Goal: Check status: Check status

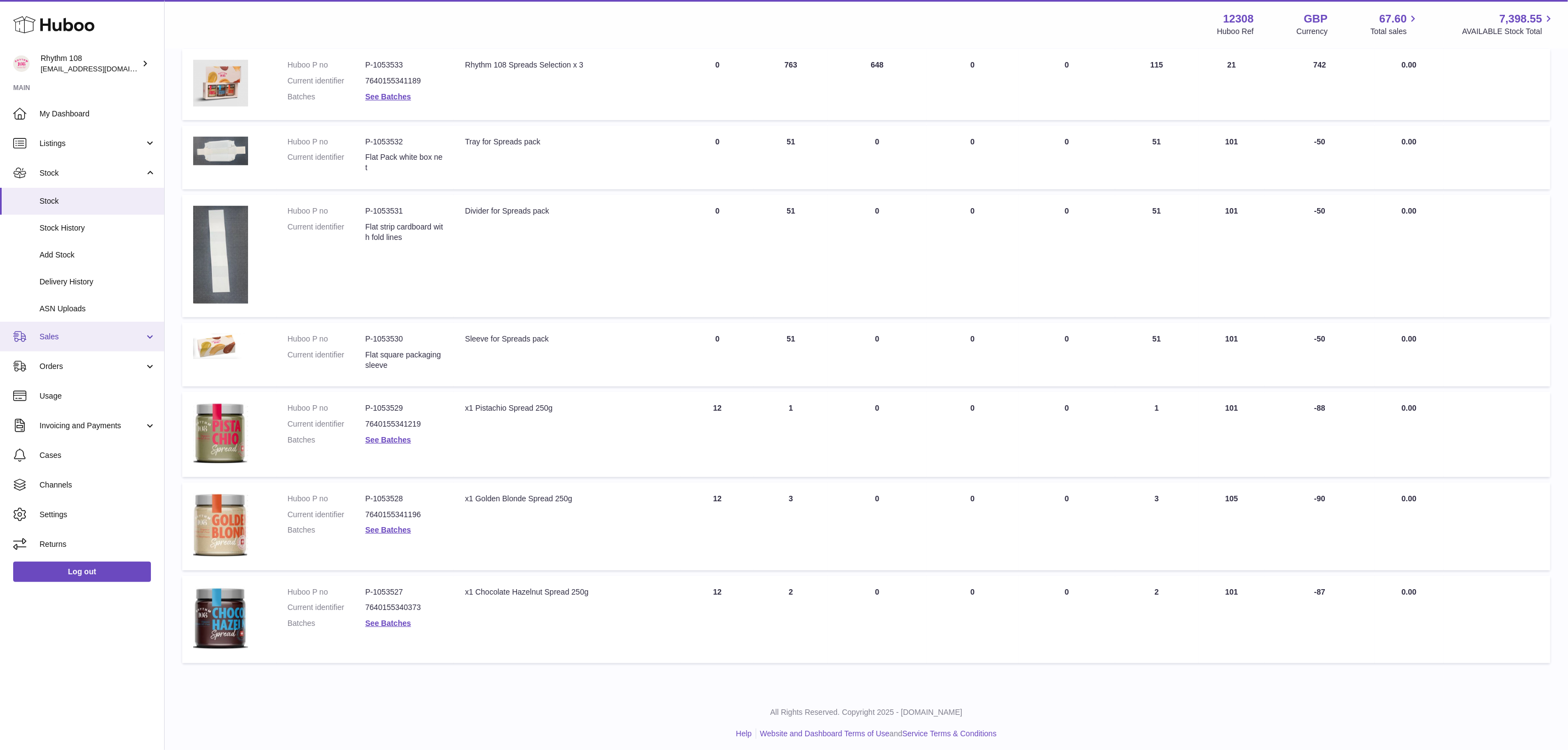
click at [60, 335] on span "Sales" at bounding box center [92, 337] width 105 height 11
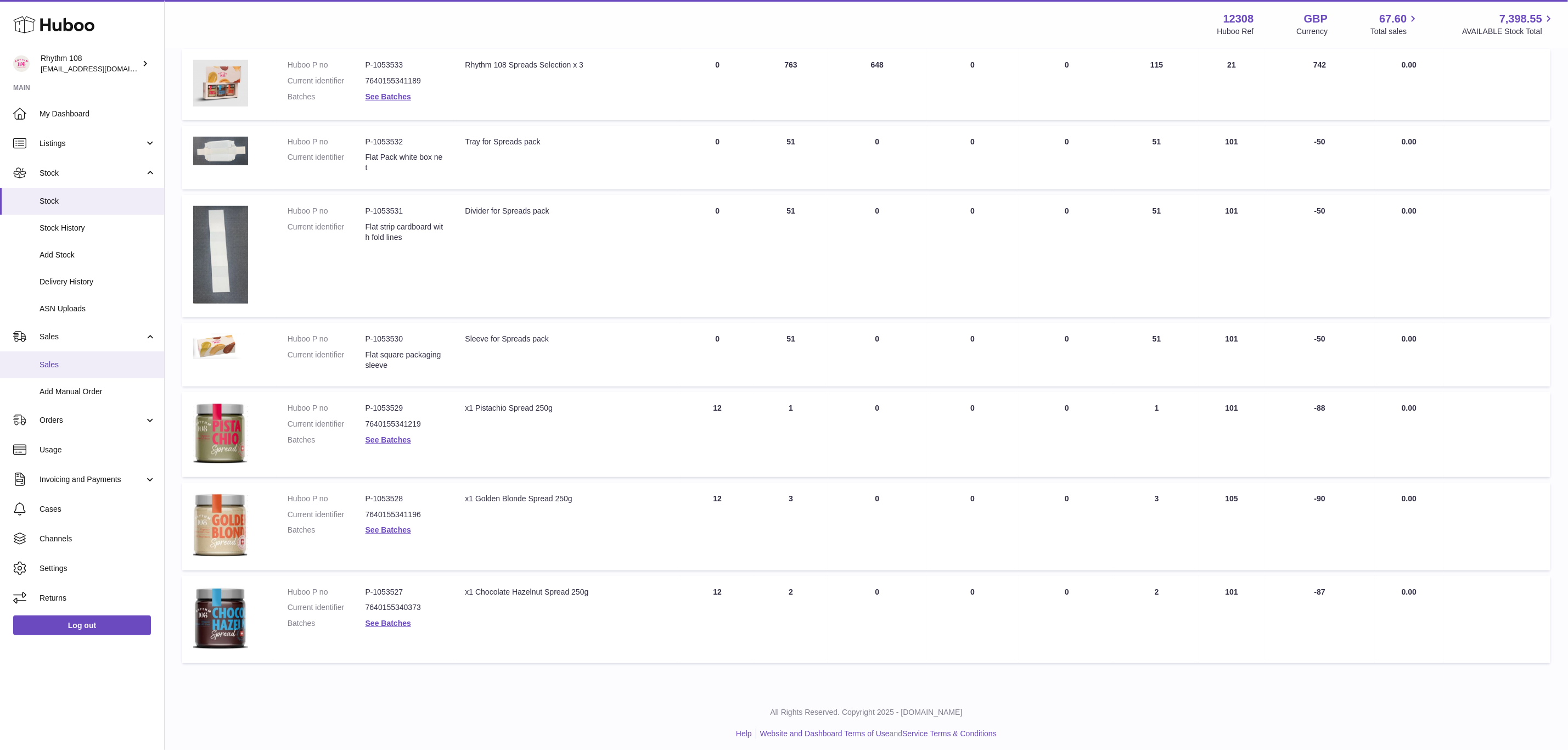
click at [61, 375] on link "Sales" at bounding box center [82, 365] width 164 height 27
click at [50, 371] on link "Sales" at bounding box center [82, 365] width 164 height 27
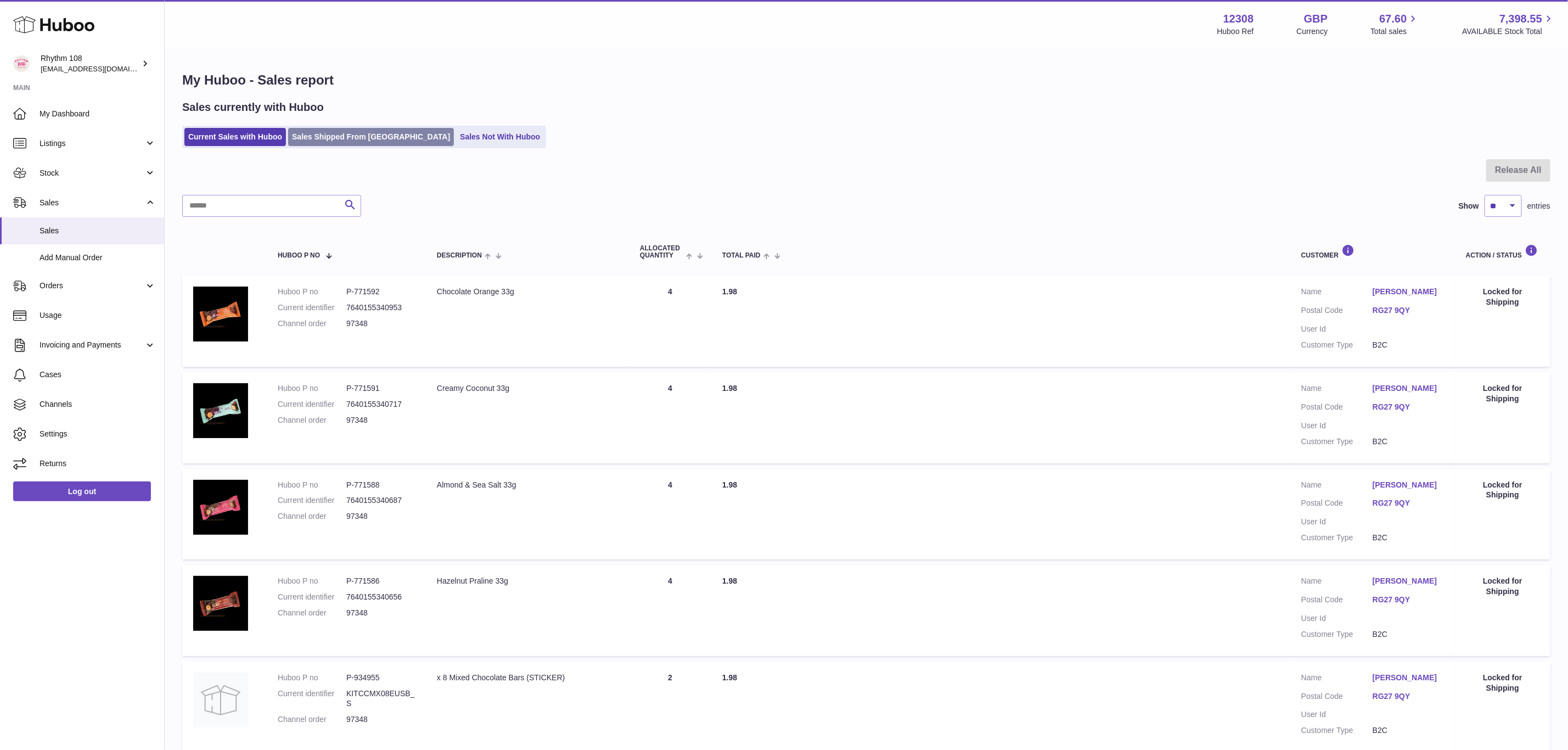
click at [355, 134] on link "Sales Shipped From [GEOGRAPHIC_DATA]" at bounding box center [371, 137] width 166 height 18
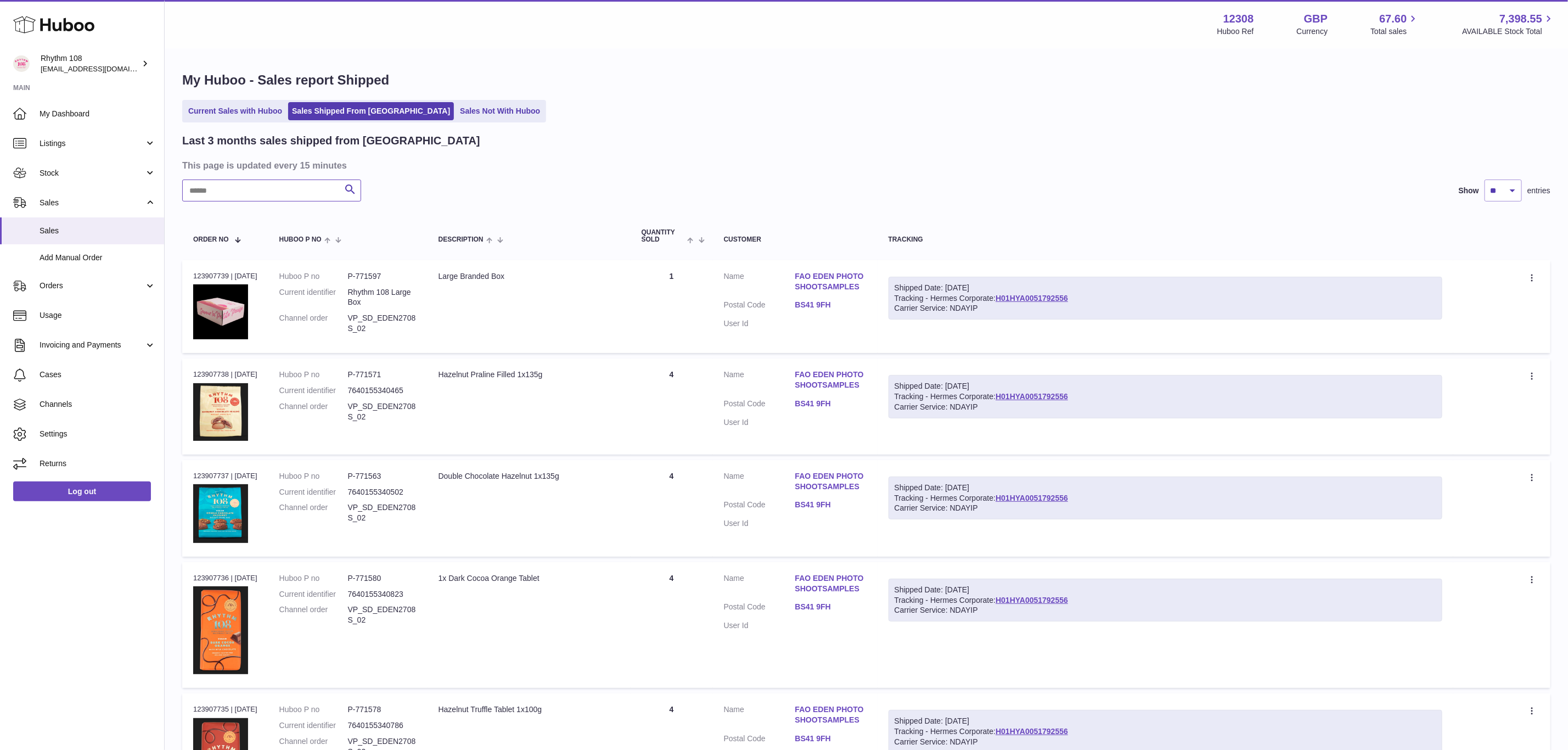
click at [304, 195] on input "text" at bounding box center [271, 190] width 179 height 22
type input "**"
click at [1034, 295] on link "H01HYA0051792556" at bounding box center [1032, 298] width 72 height 8
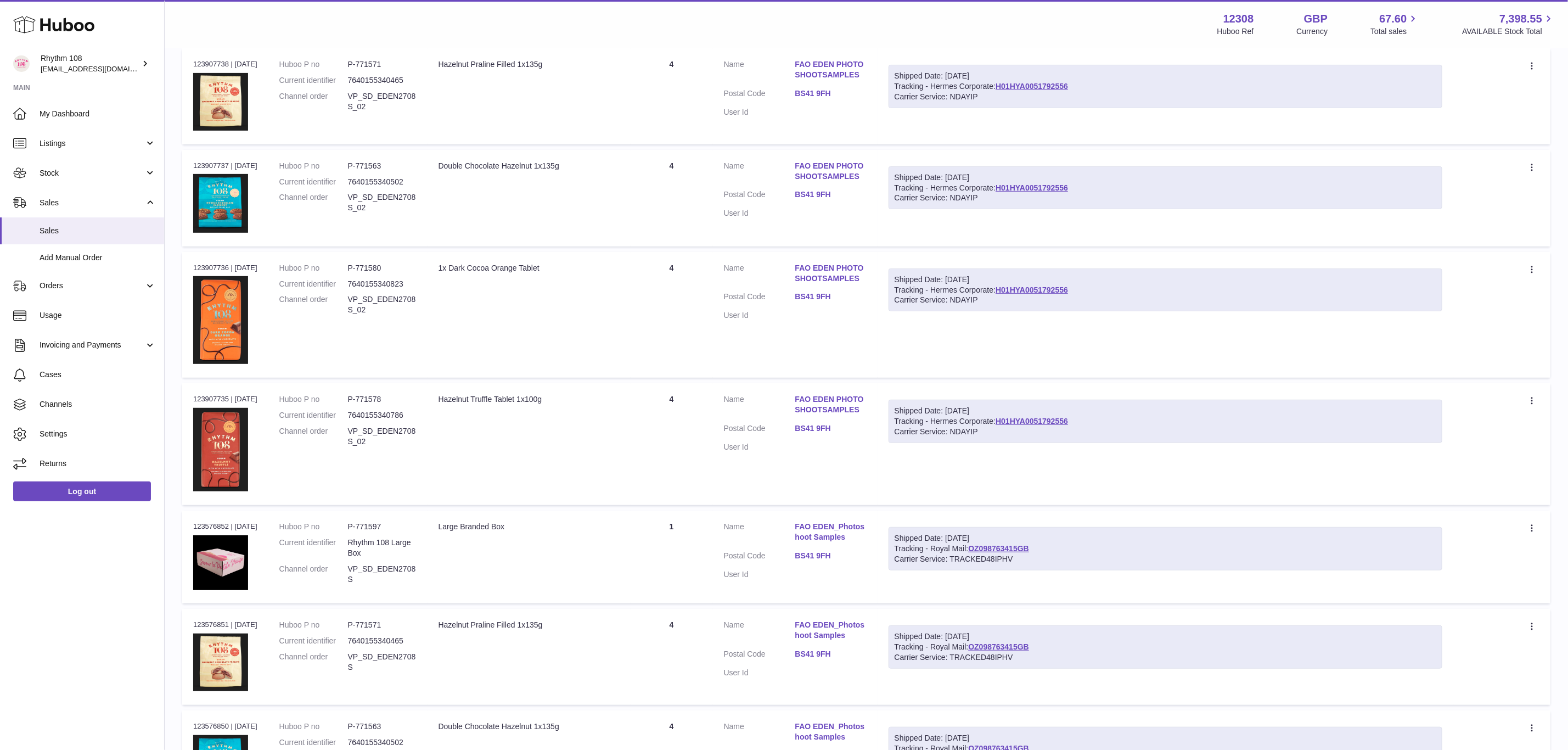
scroll to position [329, 0]
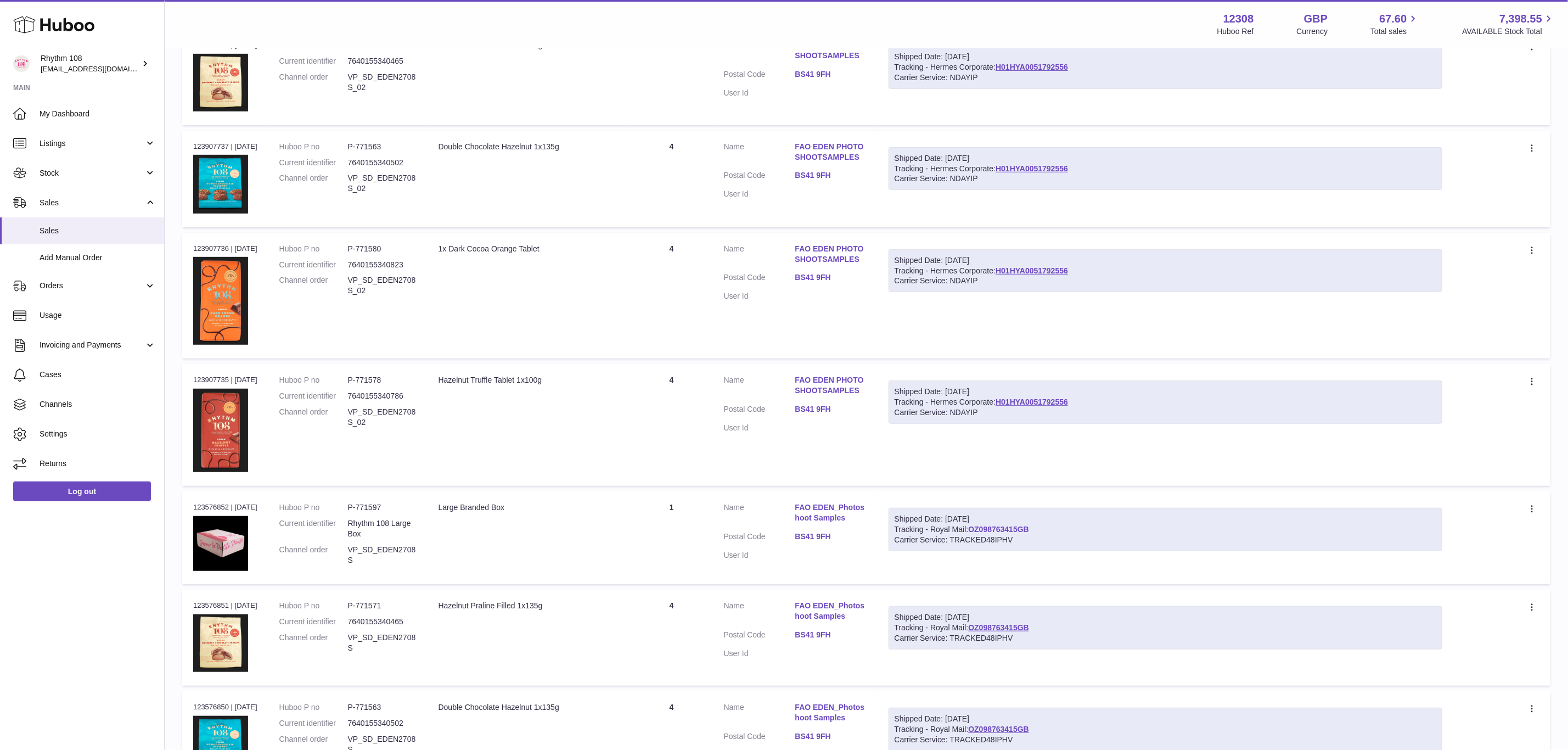
click at [1029, 525] on link "OZ098763415GB" at bounding box center [998, 528] width 61 height 8
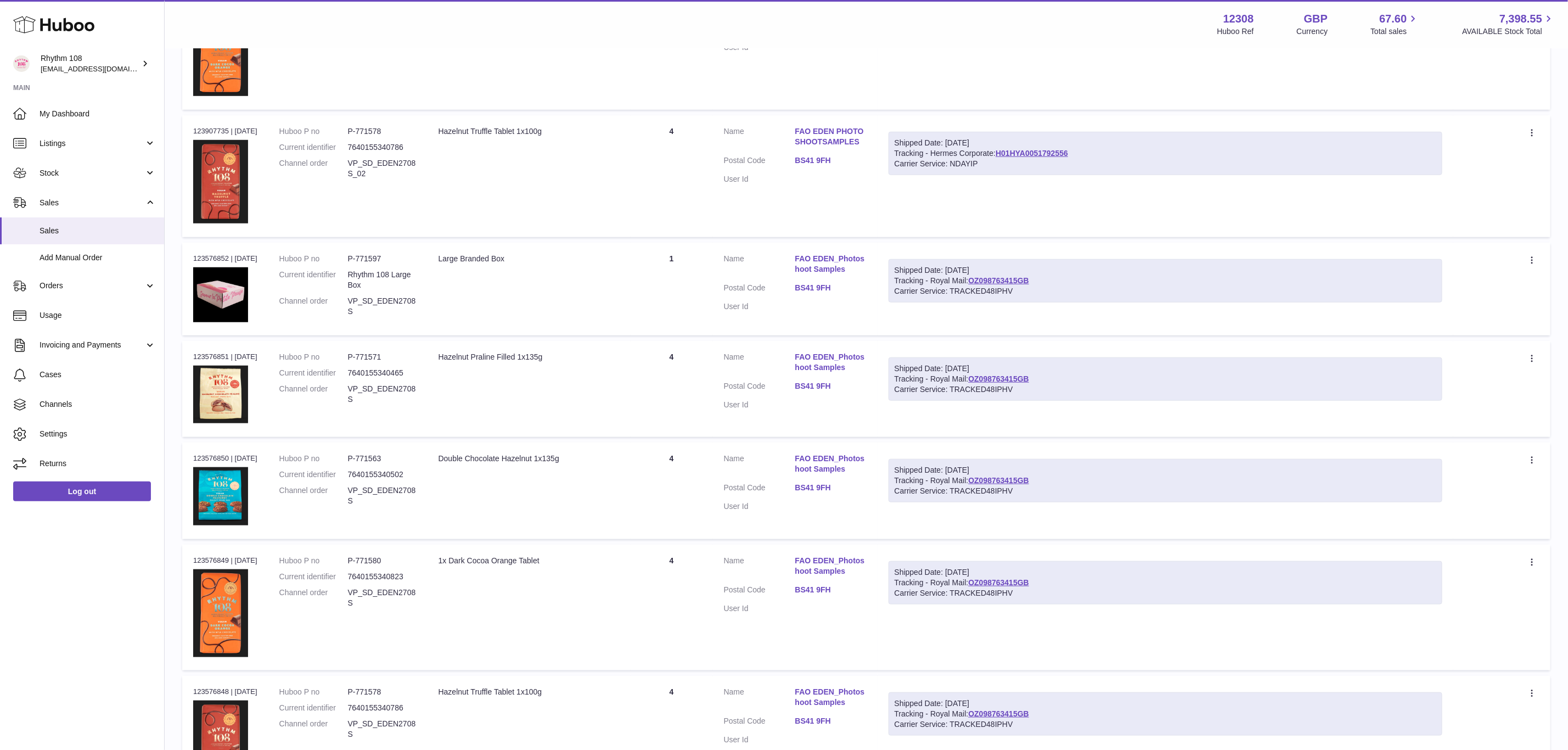
scroll to position [741, 0]
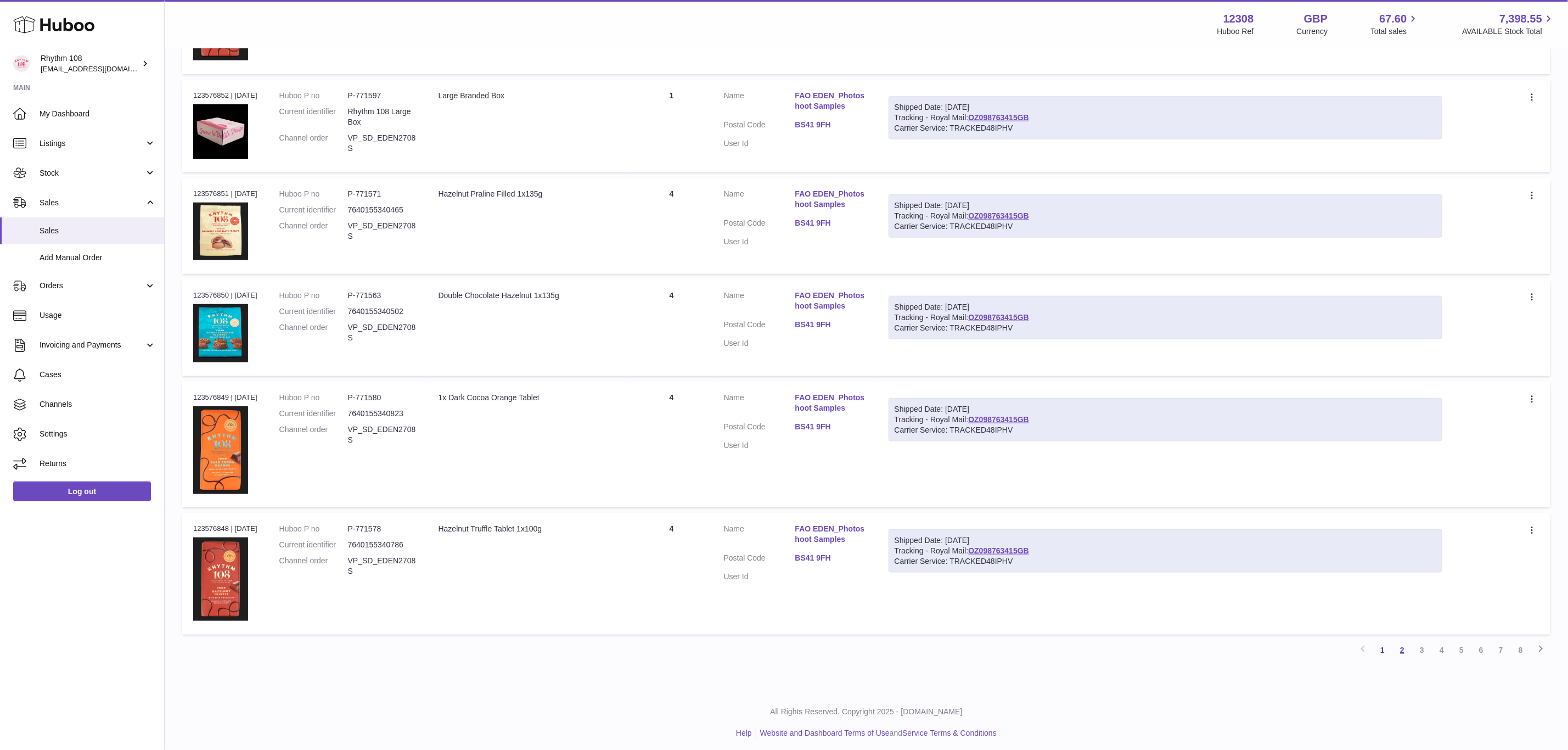
click at [1397, 645] on link "2" at bounding box center [1403, 650] width 20 height 20
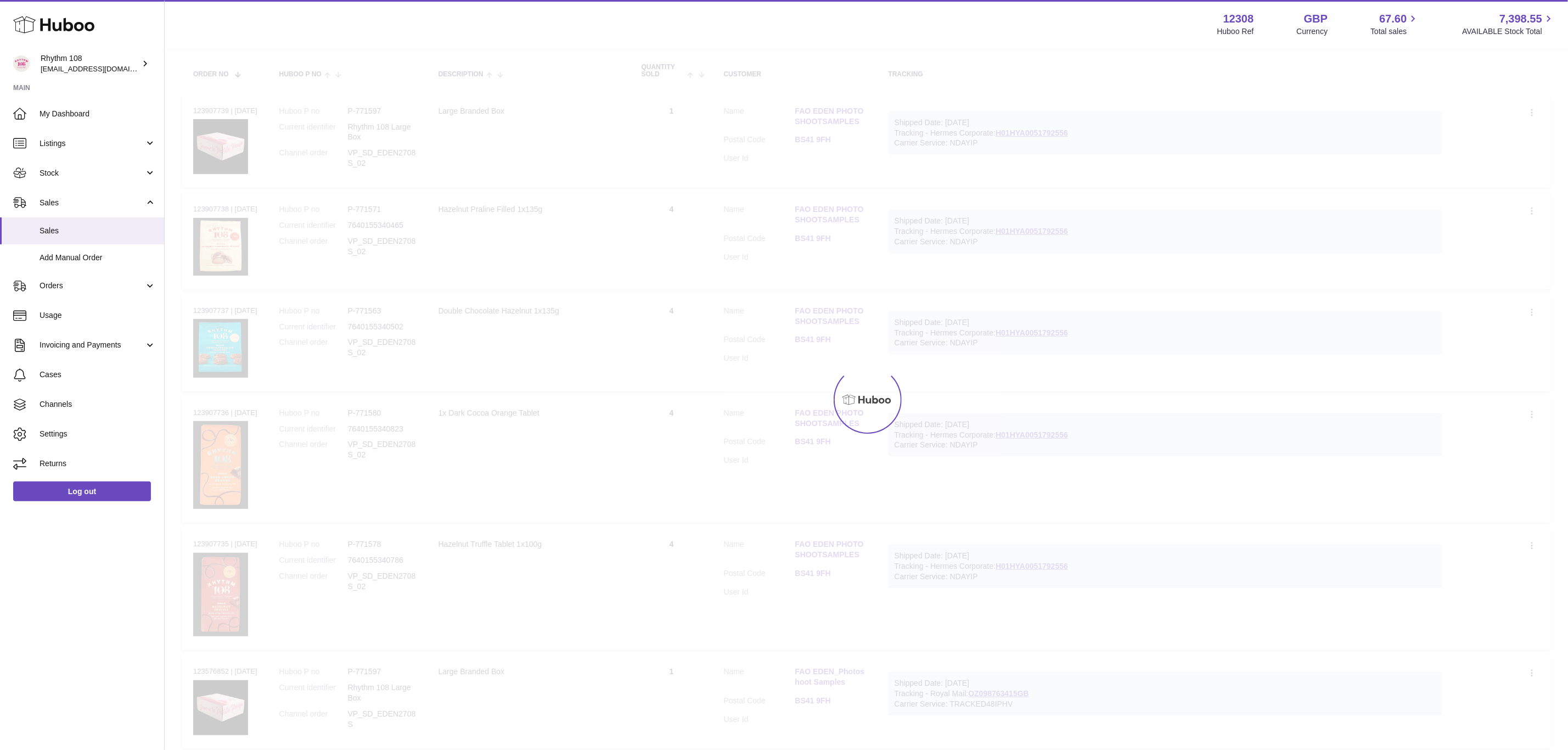
scroll to position [49, 0]
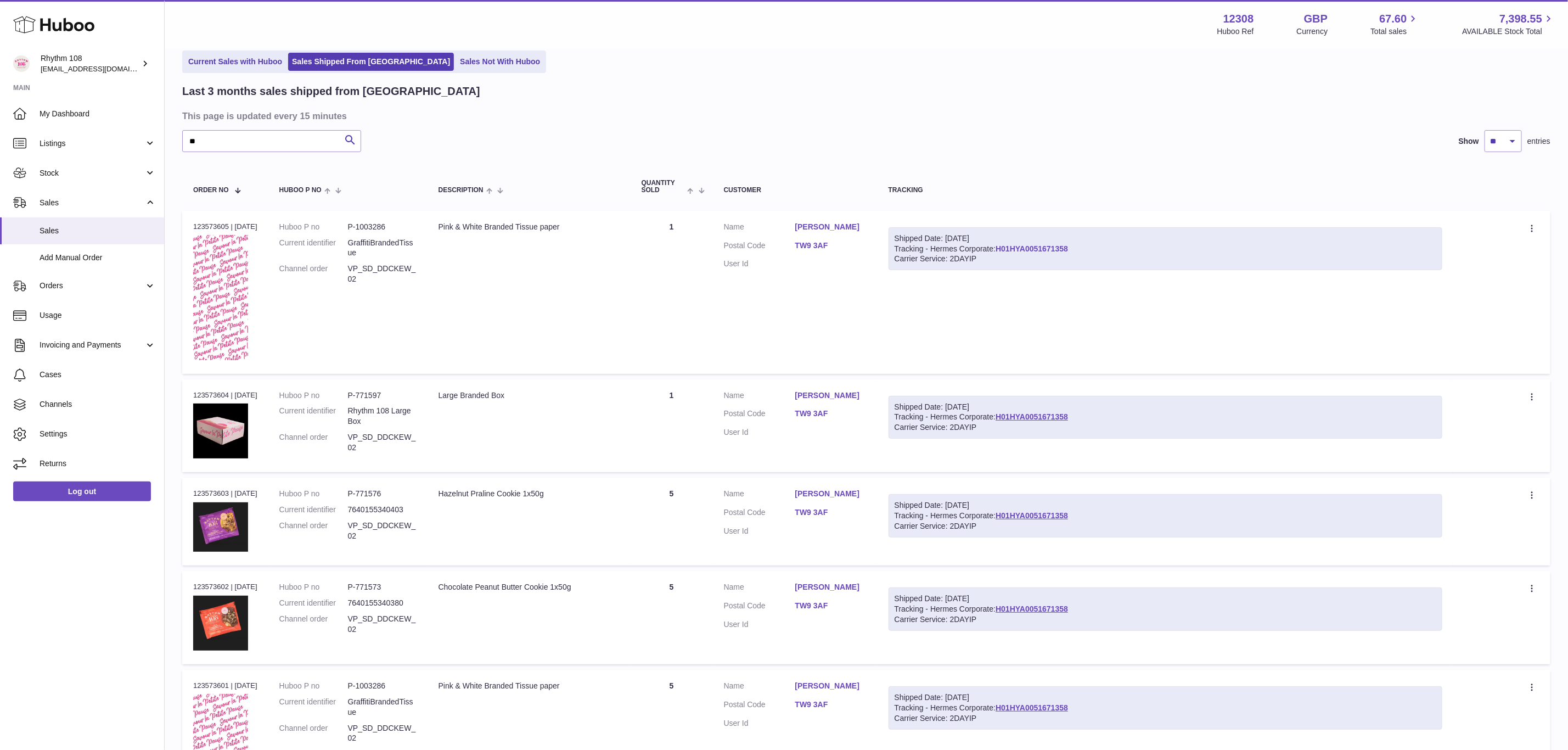
click at [1033, 248] on link "H01HYA0051671358" at bounding box center [1032, 248] width 72 height 8
